Goal: Transaction & Acquisition: Purchase product/service

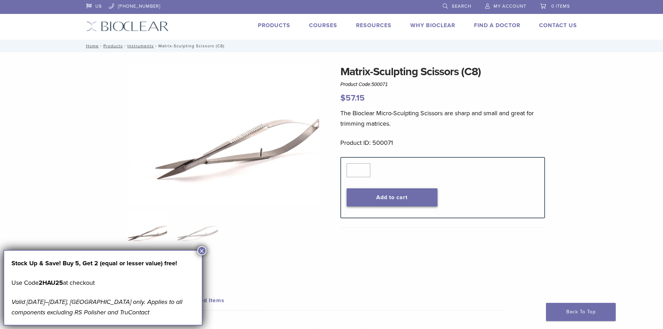
click at [414, 199] on button "Add to cart" at bounding box center [391, 197] width 91 height 18
click at [204, 251] on button "×" at bounding box center [201, 250] width 9 height 9
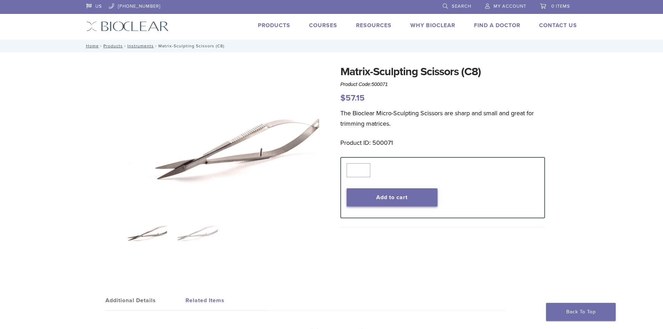
click at [412, 199] on button "Add to cart" at bounding box center [391, 197] width 91 height 18
click at [394, 201] on button "Add to cart" at bounding box center [391, 197] width 91 height 18
click at [567, 0] on link "0 items" at bounding box center [555, 5] width 30 height 10
click at [379, 186] on div "Quantity Quantity * Add to cart" at bounding box center [442, 187] width 202 height 49
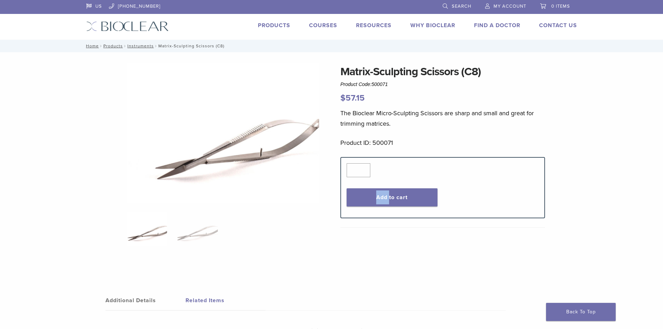
click at [379, 186] on div "Quantity Quantity * Add to cart" at bounding box center [442, 187] width 202 height 49
click at [331, 161] on div "Matrix-Sculpting Scissors (C8) Product Code: 500071 $ 57.15 Matrix-Sculpting Sc…" at bounding box center [331, 231] width 501 height 337
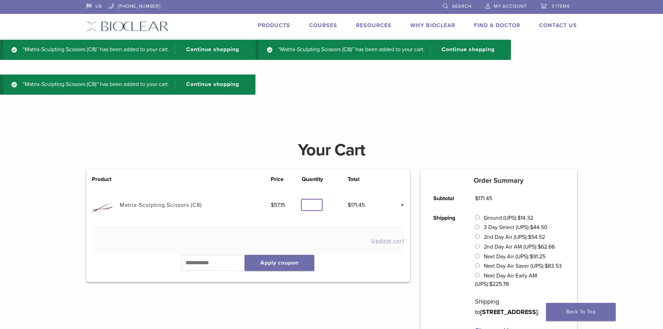
drag, startPoint x: 306, startPoint y: 207, endPoint x: 230, endPoint y: 201, distance: 77.1
click at [230, 201] on tr "Matrix-Sculpting Scissors (C8) $ 57.15 Quantity Quantity * $ 171.45 ×" at bounding box center [248, 204] width 312 height 43
drag, startPoint x: 307, startPoint y: 208, endPoint x: 315, endPoint y: 205, distance: 8.6
click at [315, 205] on input "**" at bounding box center [312, 204] width 20 height 11
click at [317, 204] on input "**" at bounding box center [312, 204] width 20 height 11
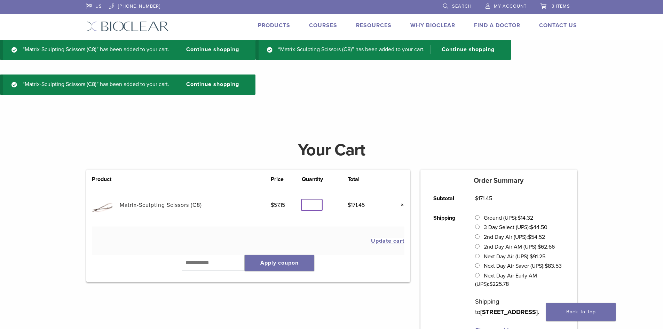
type input "*"
click at [388, 248] on td "Update cart" at bounding box center [248, 241] width 312 height 28
click at [388, 241] on button "Update cart" at bounding box center [387, 241] width 33 height 6
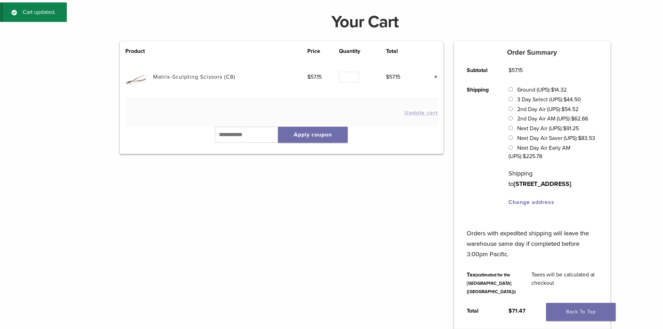
scroll to position [235, 0]
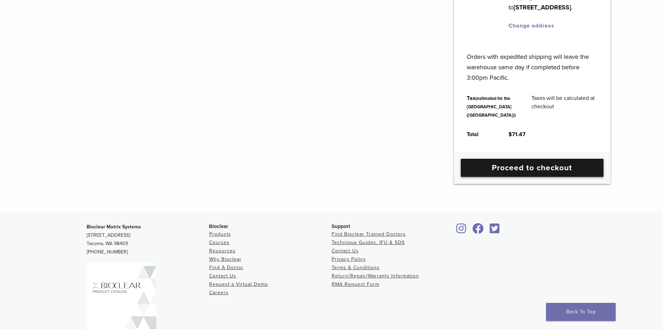
click at [589, 177] on link "Proceed to checkout" at bounding box center [531, 168] width 143 height 18
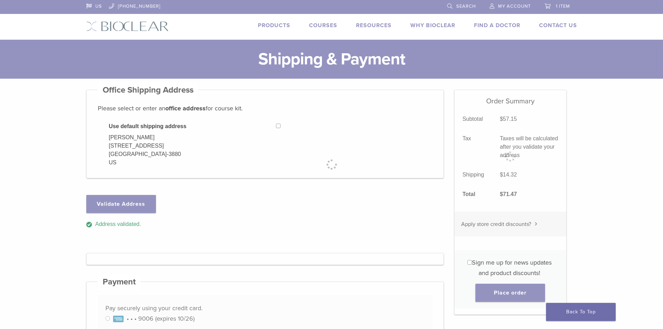
select select "**"
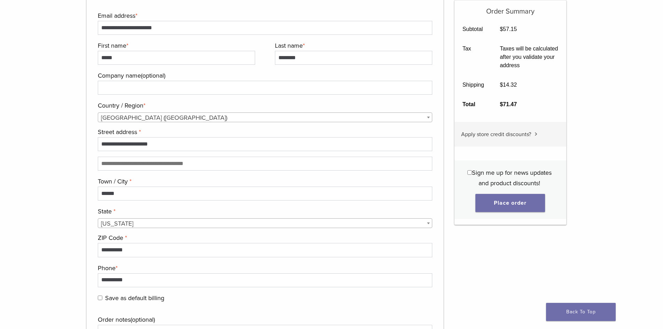
scroll to position [556, 0]
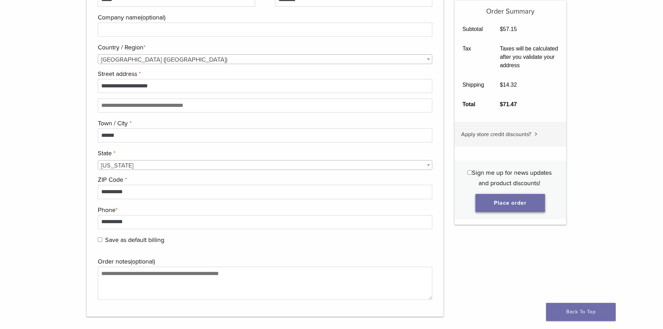
click at [520, 203] on button "Place order" at bounding box center [510, 203] width 70 height 18
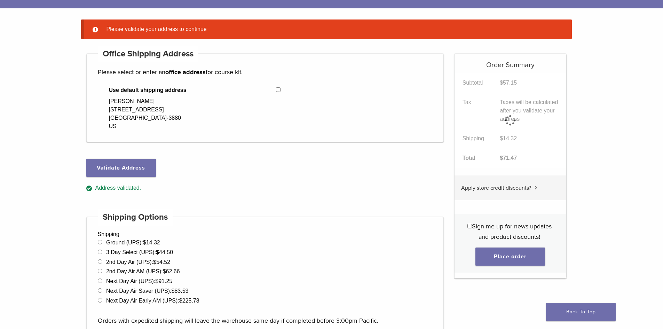
scroll to position [55, 0]
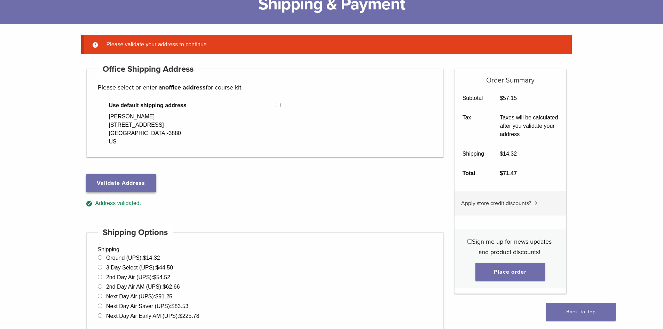
click at [140, 183] on button "Validate Address" at bounding box center [121, 183] width 70 height 18
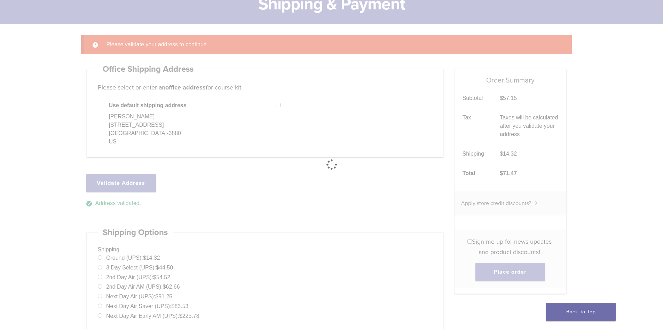
select select "**"
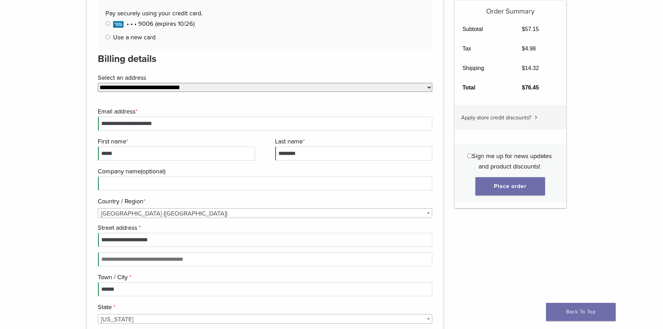
scroll to position [611, 0]
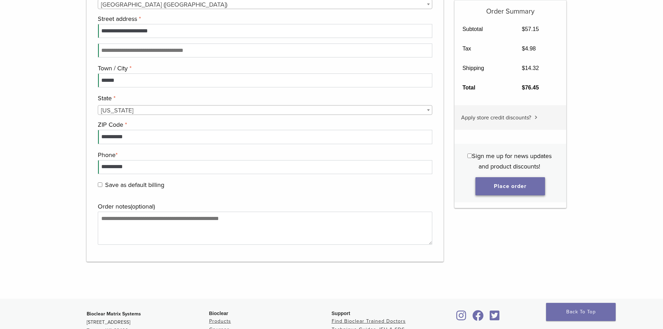
click at [497, 182] on button "Place order" at bounding box center [510, 186] width 70 height 18
